Goal: Navigation & Orientation: Find specific page/section

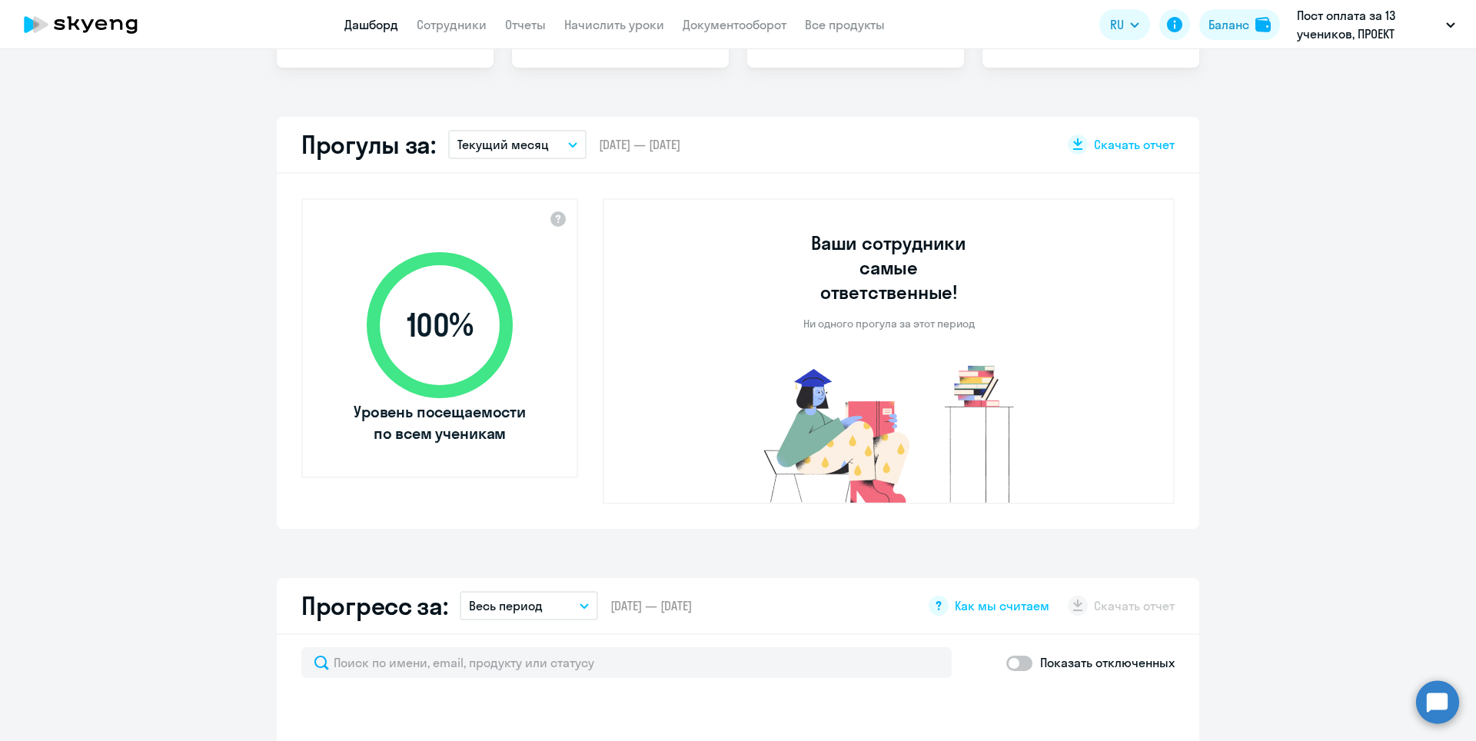
select select "30"
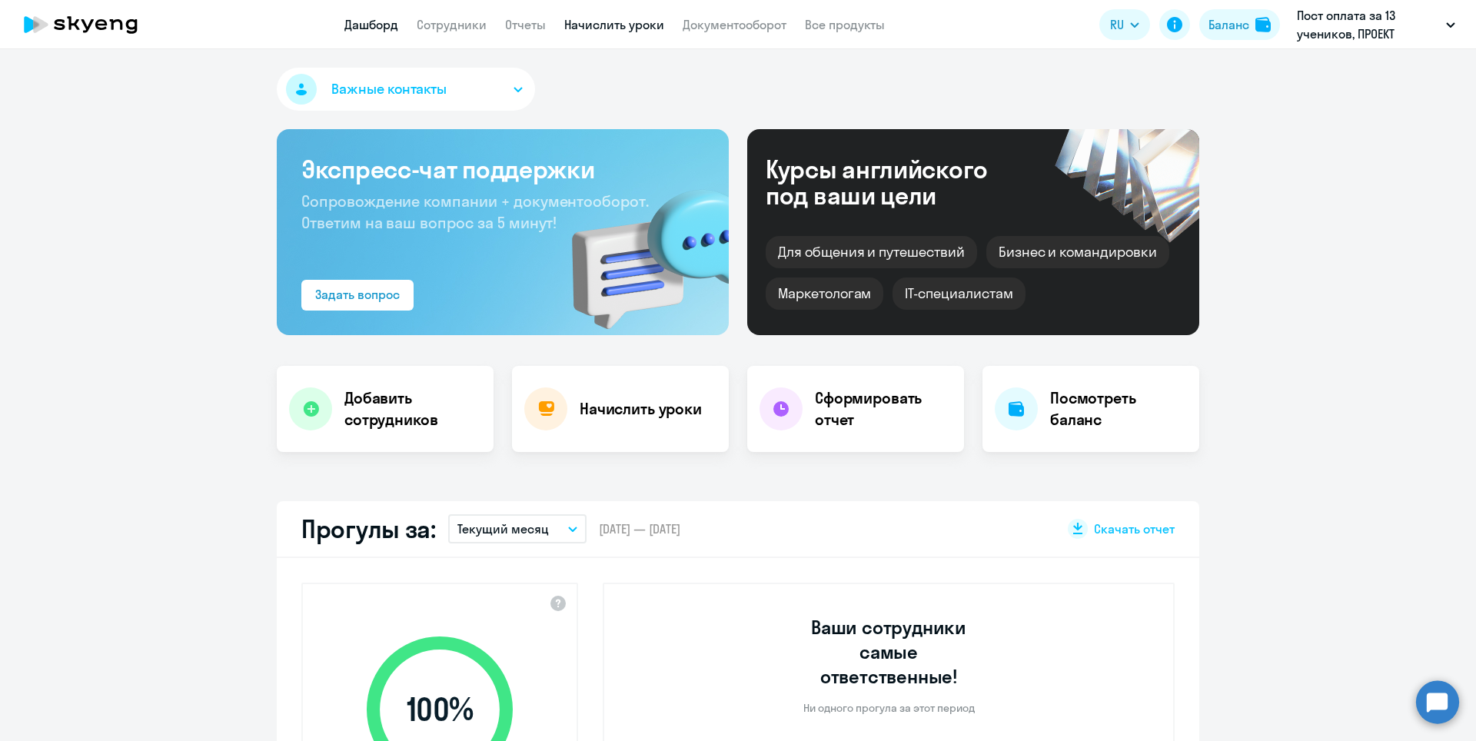
click at [616, 31] on link "Начислить уроки" at bounding box center [614, 24] width 100 height 15
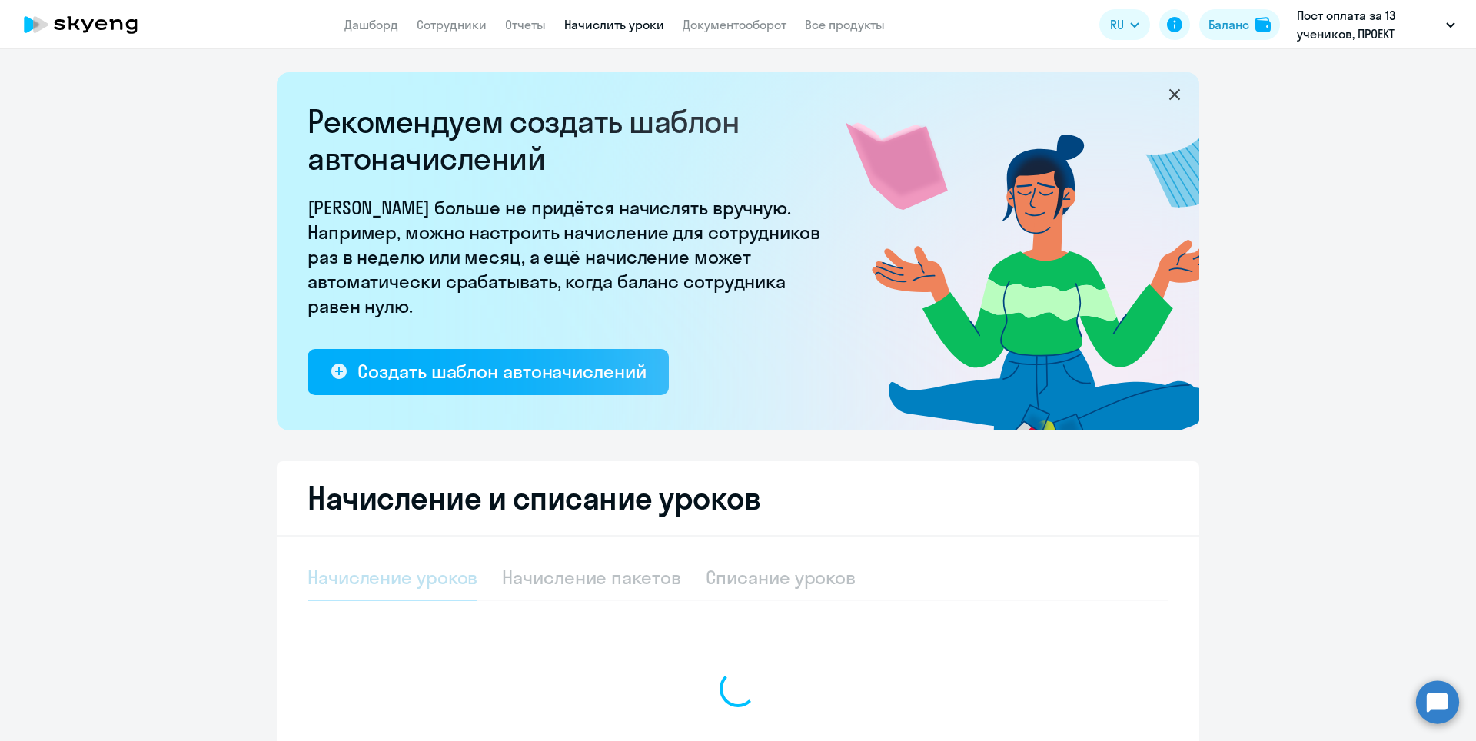
select select "10"
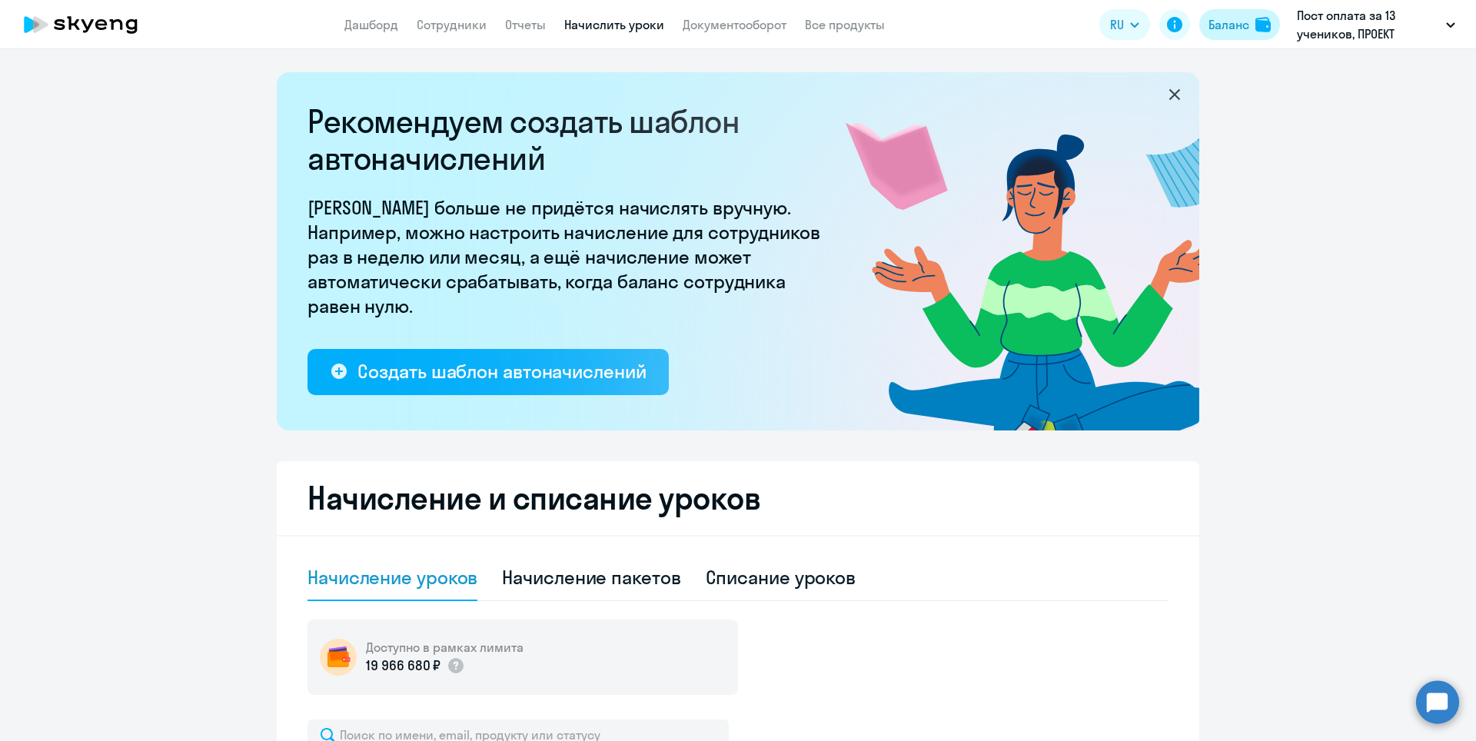
click at [1243, 20] on div "Баланс" at bounding box center [1228, 24] width 41 height 18
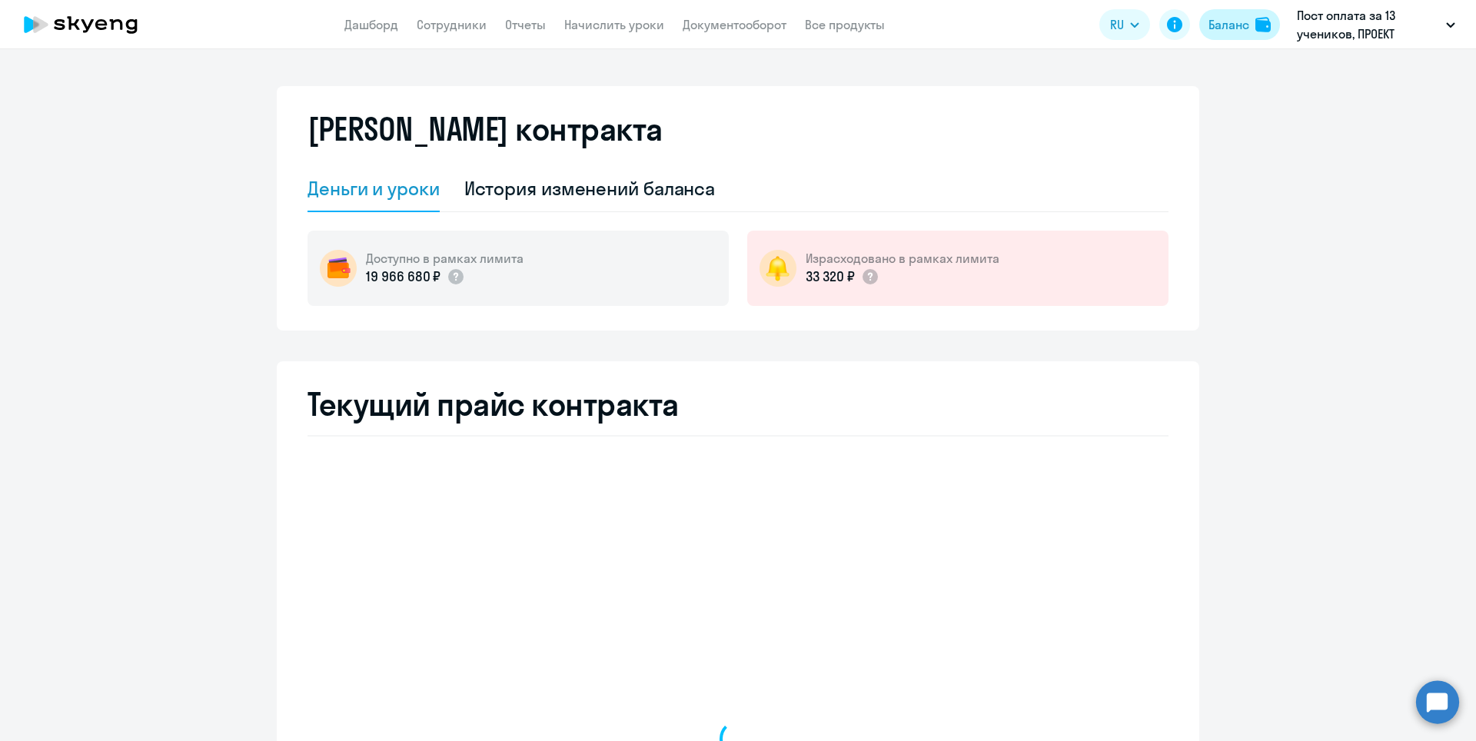
select select "english_adult_not_native_speaker"
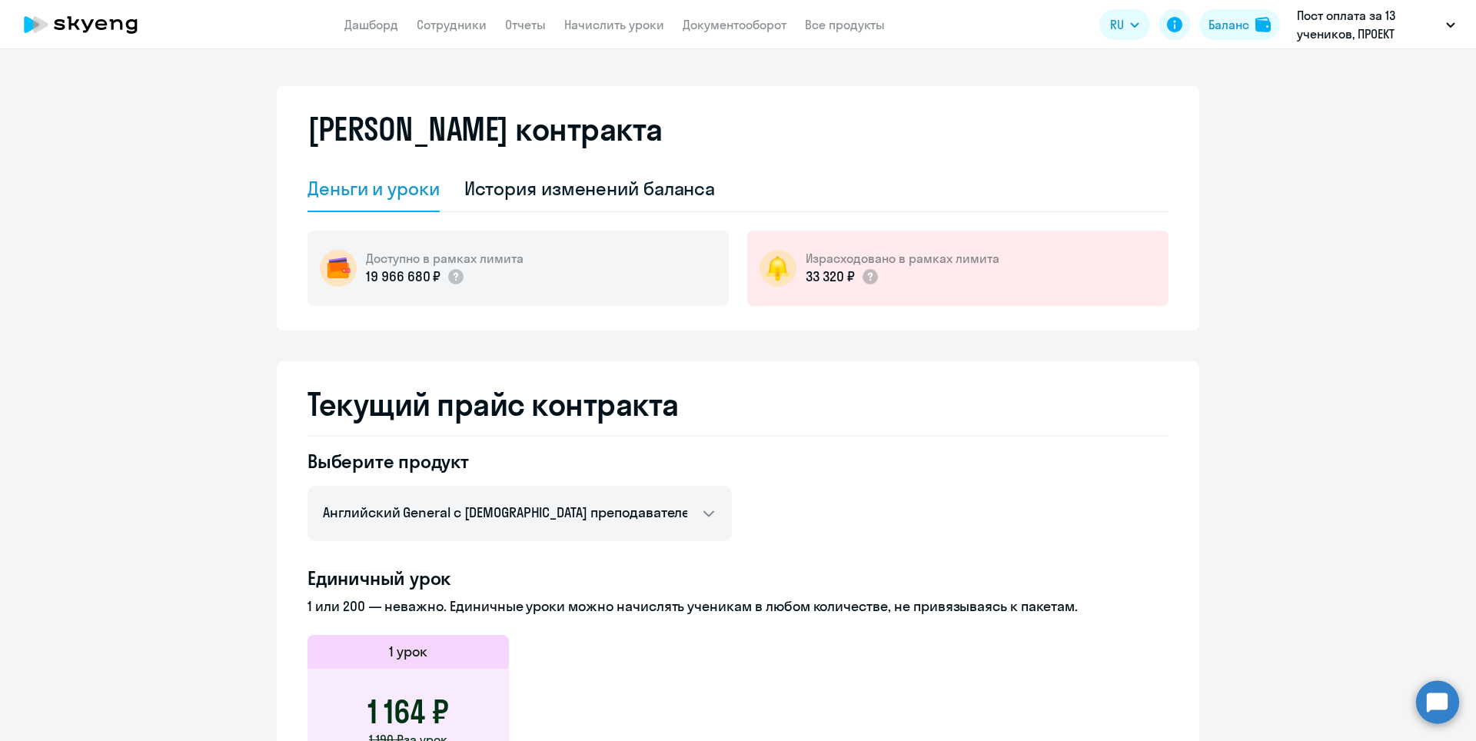
click at [427, 15] on app-menu-item-link "Сотрудники" at bounding box center [452, 24] width 70 height 19
click at [428, 23] on link "Сотрудники" at bounding box center [452, 24] width 70 height 15
select select "30"
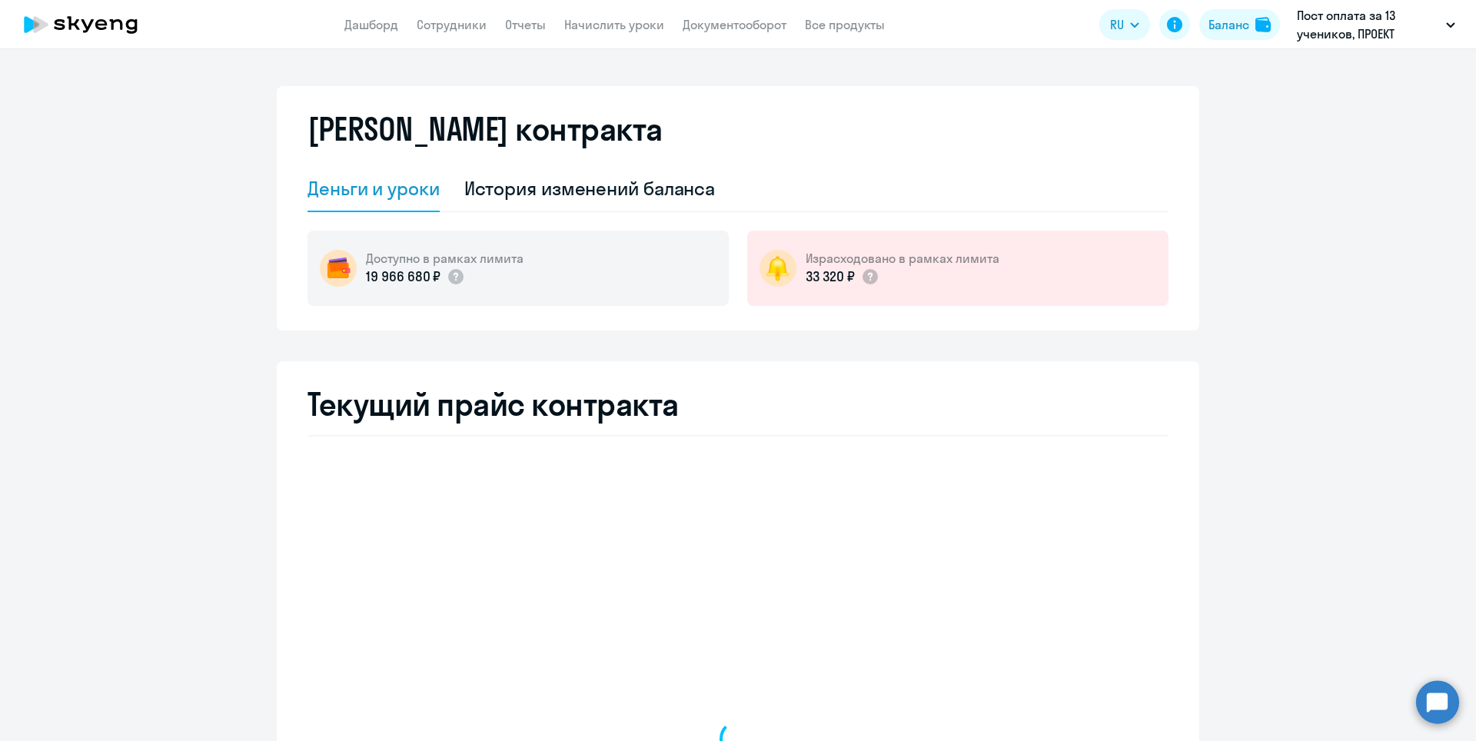
select select "english_adult_not_native_speaker"
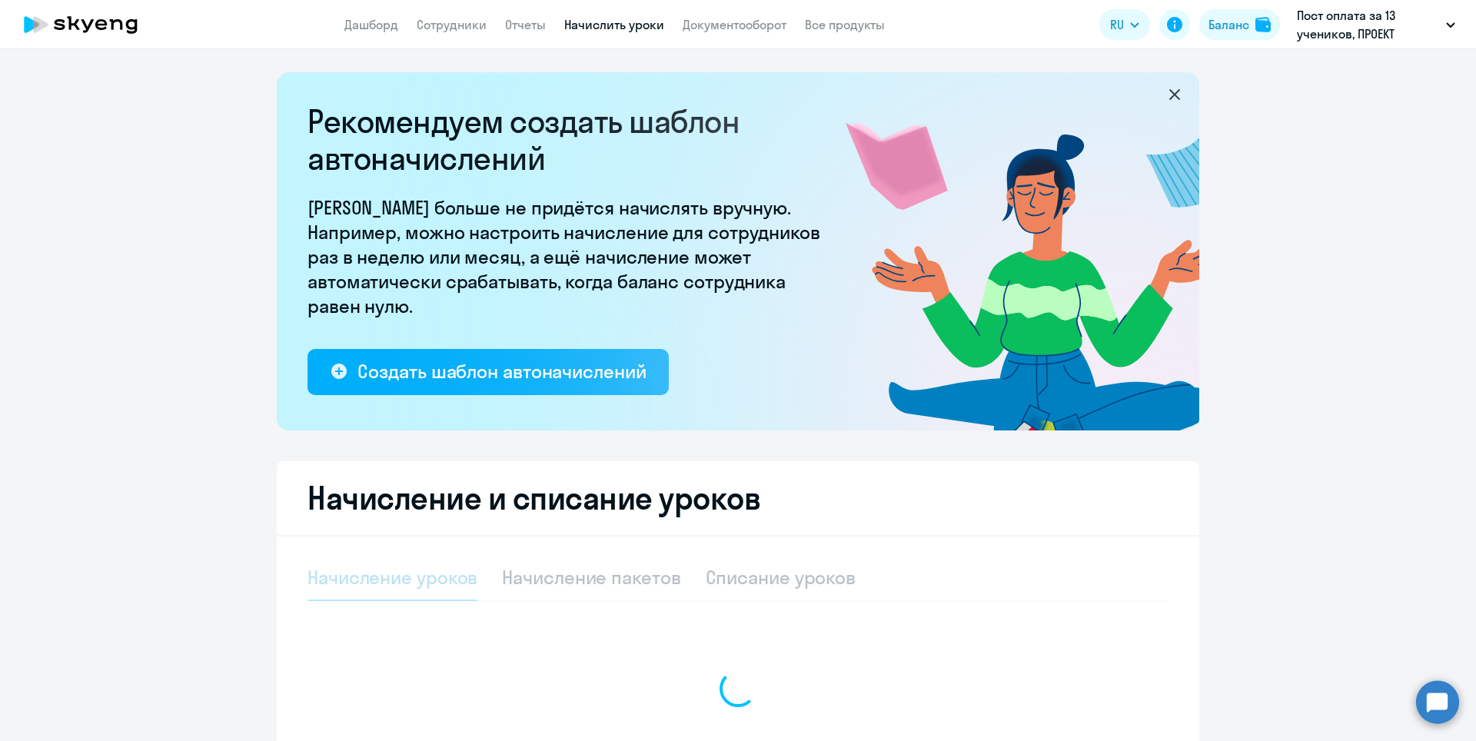
select select "10"
